Goal: Task Accomplishment & Management: Manage account settings

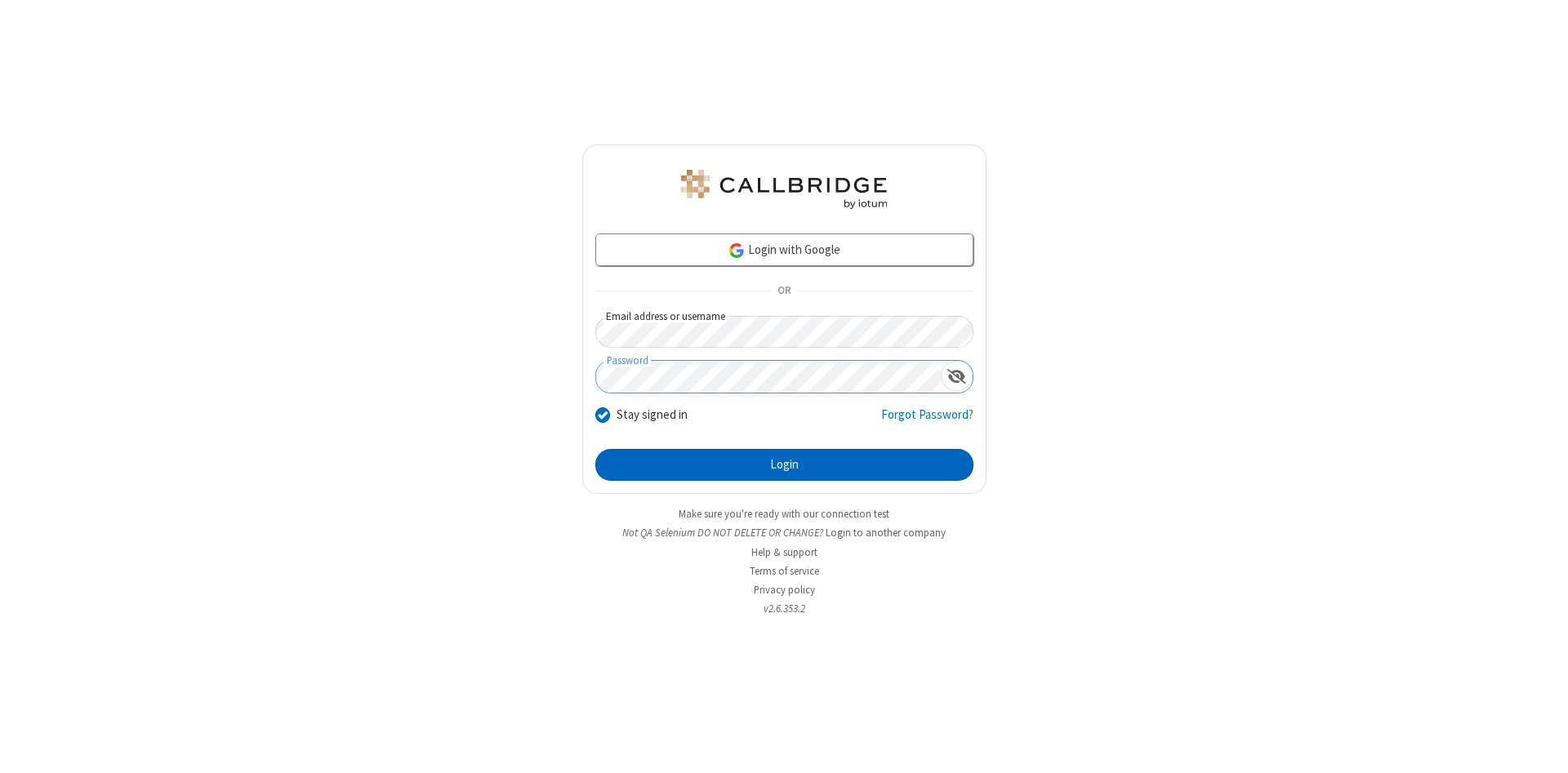
click at [784, 465] on button "Login" at bounding box center [784, 466] width 378 height 33
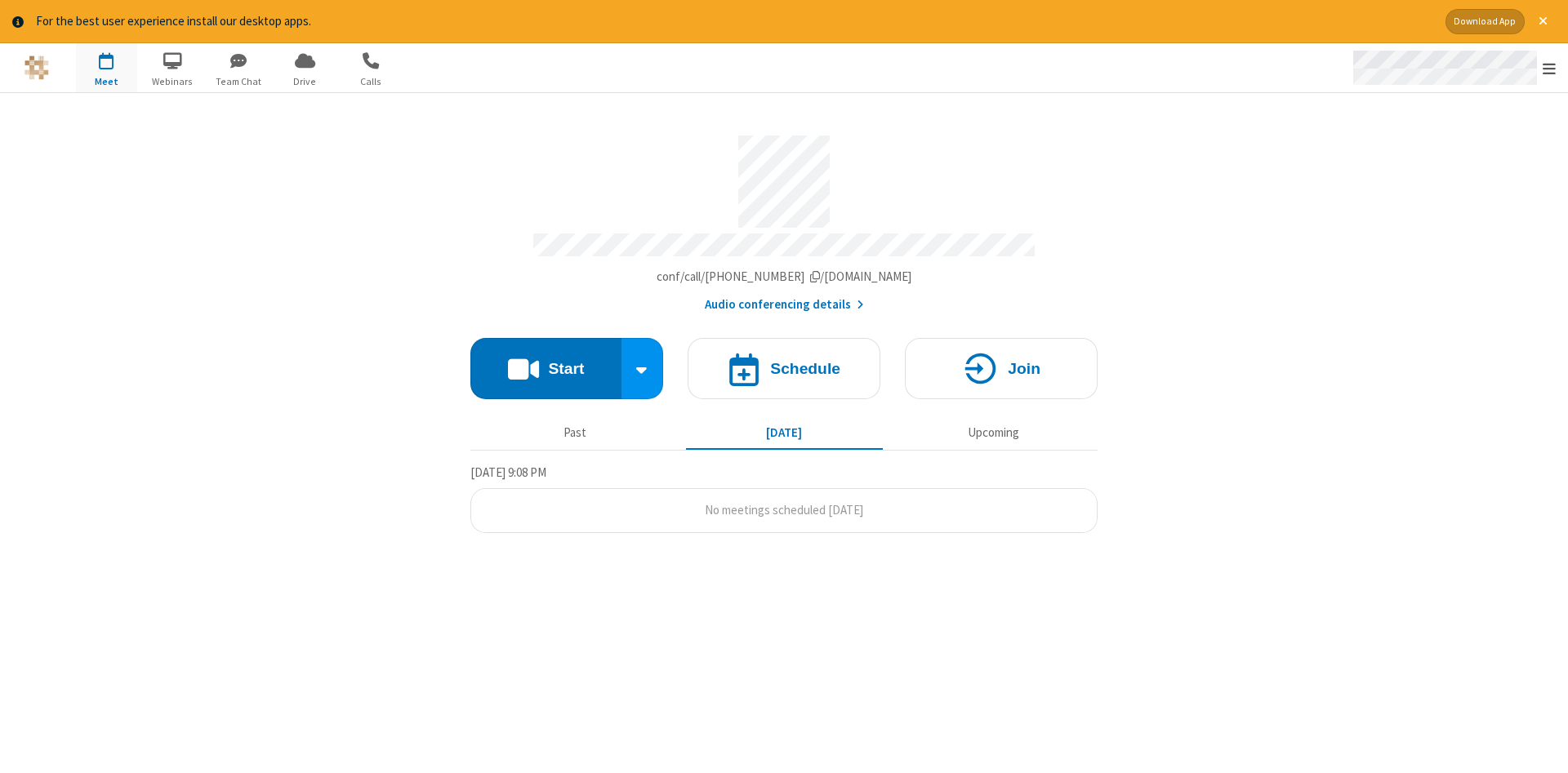
click at [1549, 69] on span "Open menu" at bounding box center [1549, 69] width 13 height 16
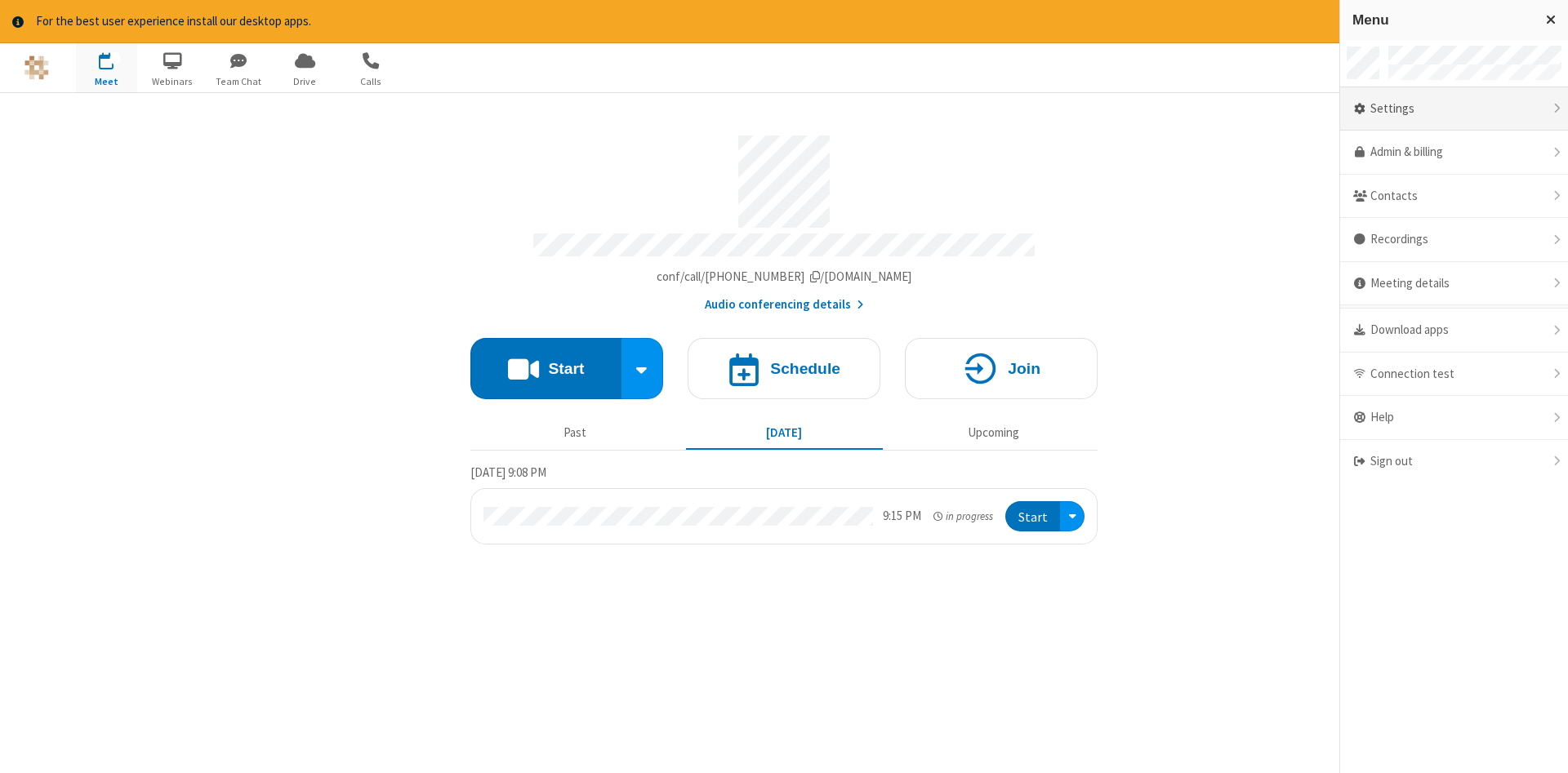
click at [1454, 109] on div "Settings" at bounding box center [1454, 109] width 228 height 44
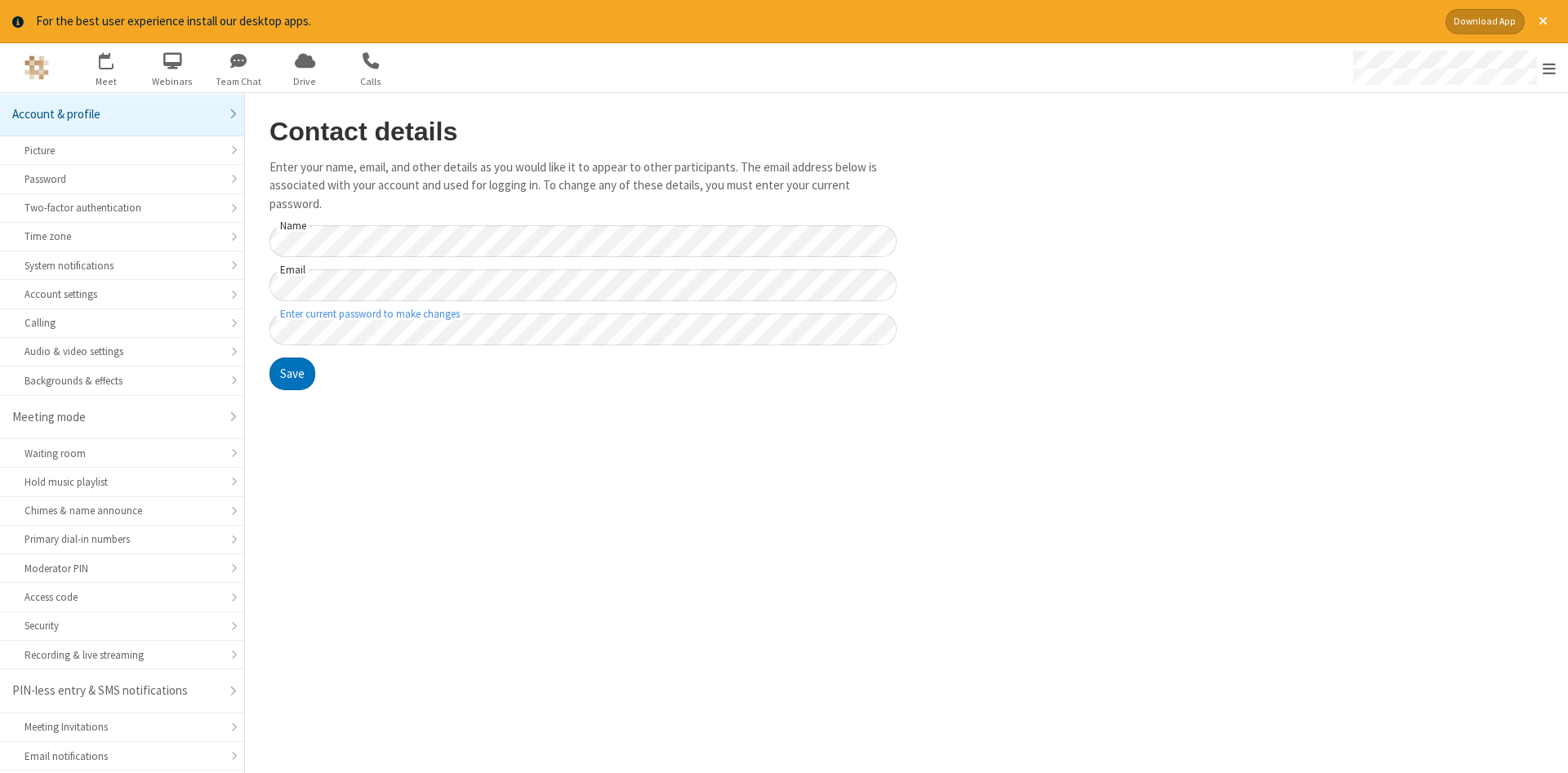
scroll to position [41, 0]
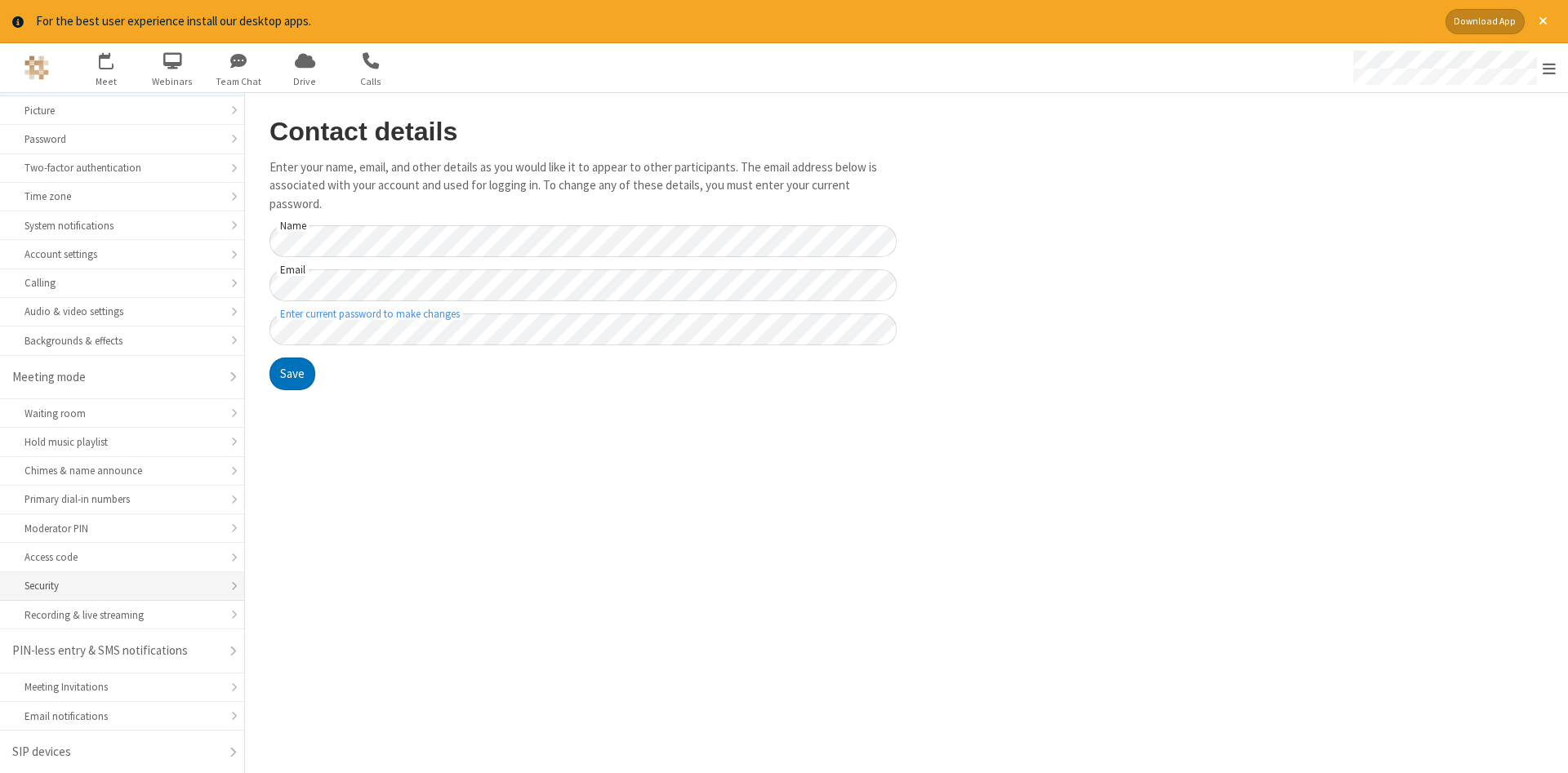
click at [122, 585] on div "Security" at bounding box center [122, 585] width 195 height 16
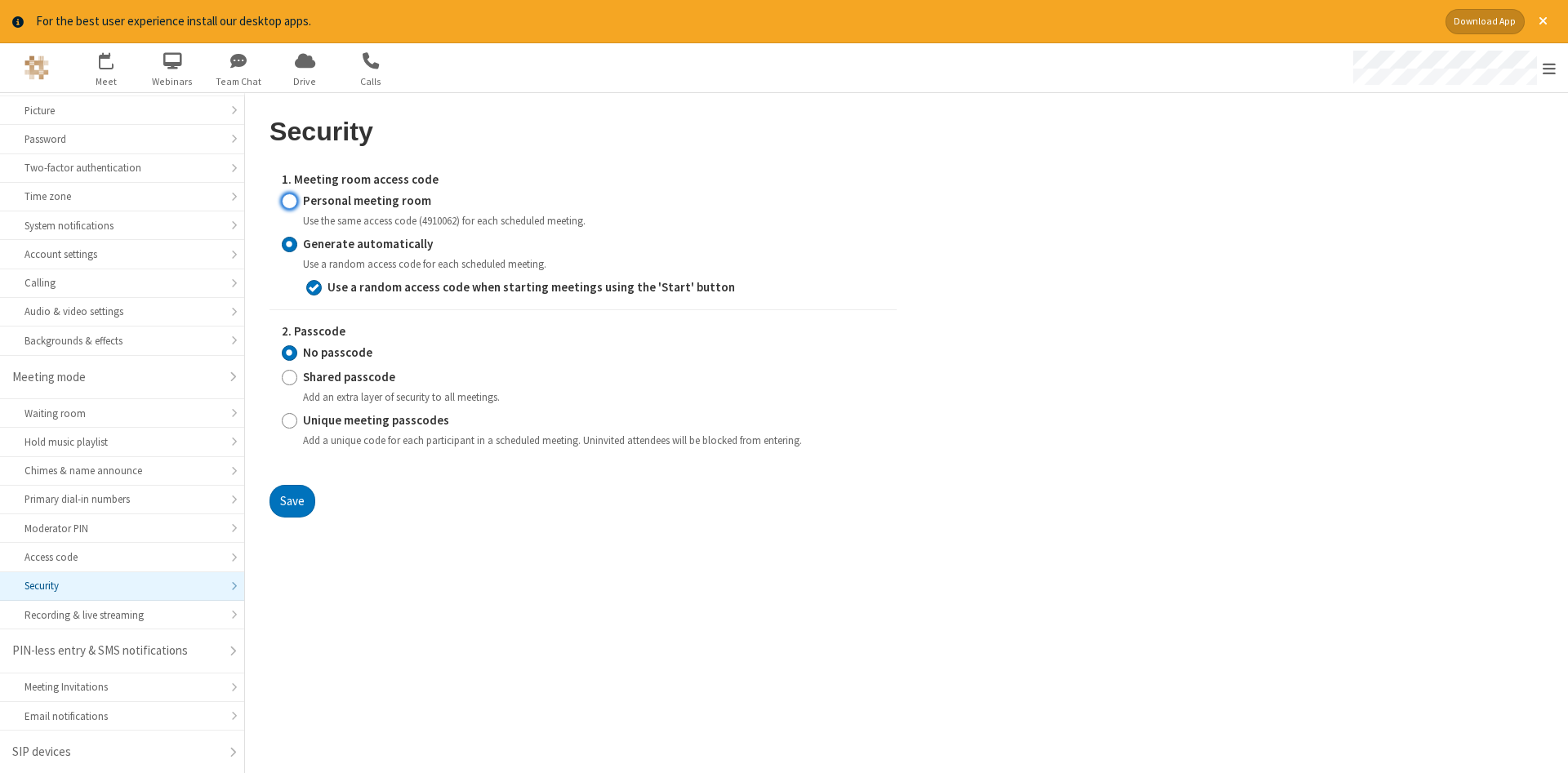
click at [289, 200] on input "Personal meeting room" at bounding box center [289, 200] width 16 height 17
radio input "true"
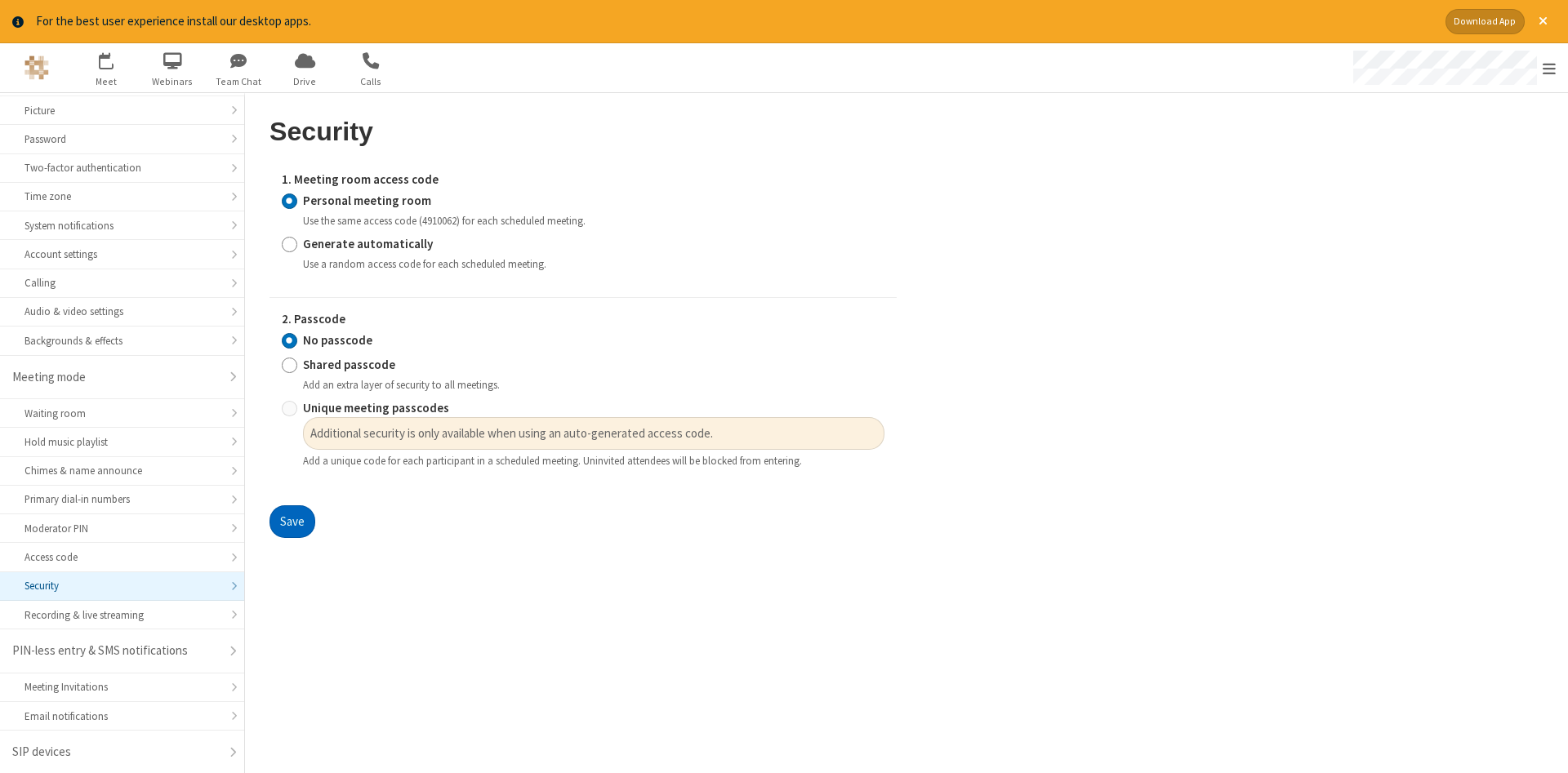
click at [291, 521] on button "Save" at bounding box center [292, 521] width 46 height 33
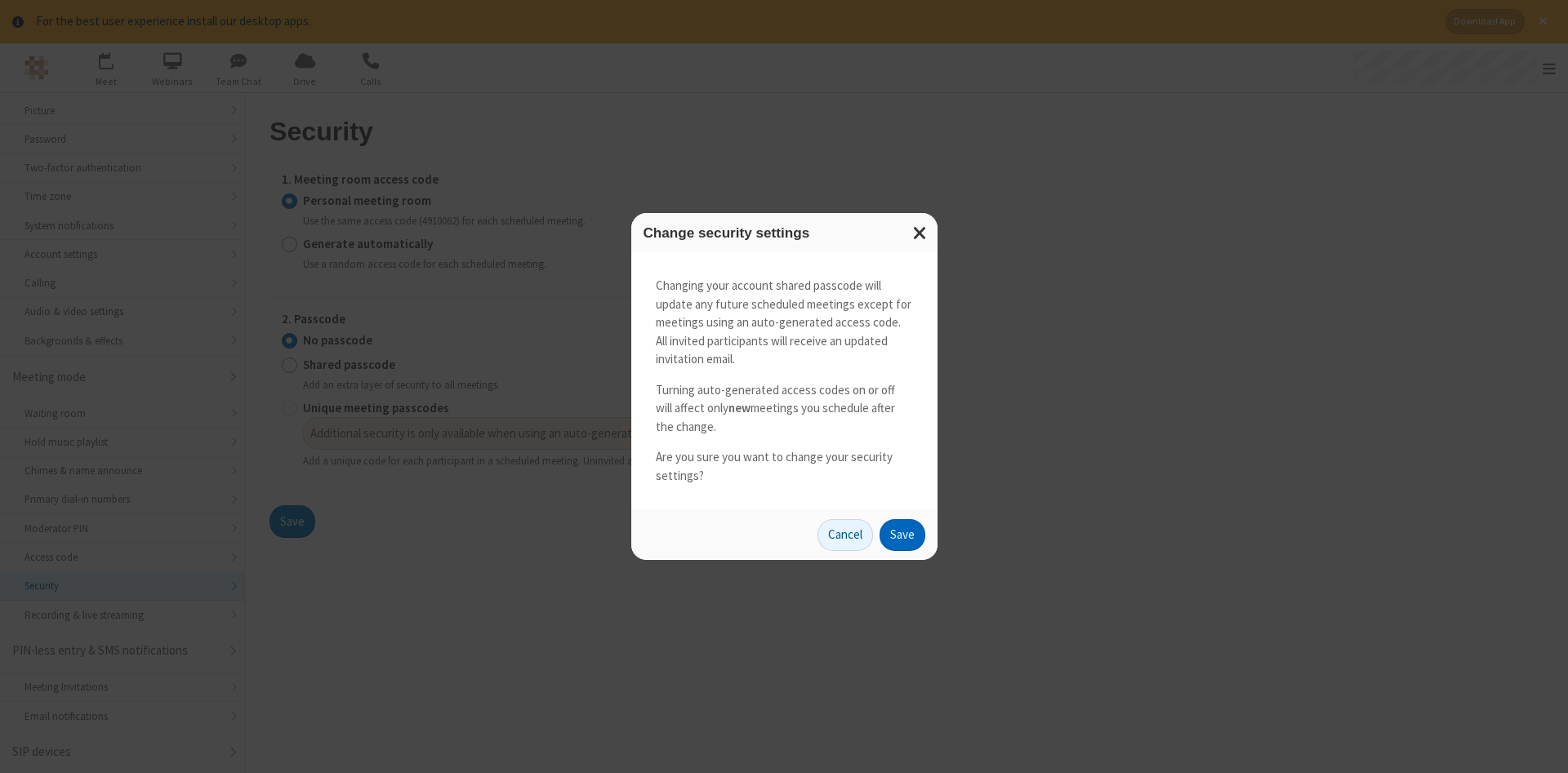
click at [902, 534] on button "Save" at bounding box center [903, 535] width 46 height 33
